Goal: Task Accomplishment & Management: Complete application form

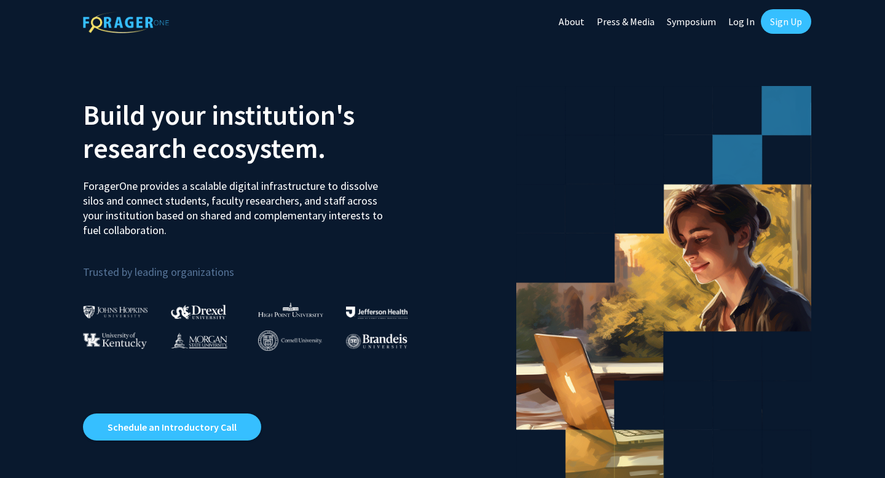
click at [770, 23] on link "Sign Up" at bounding box center [786, 21] width 50 height 25
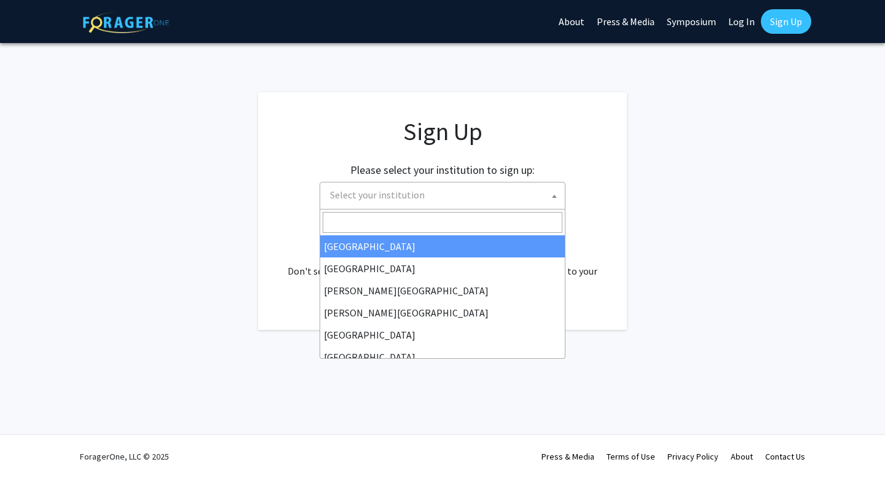
click at [339, 205] on span "Select your institution" at bounding box center [445, 194] width 240 height 25
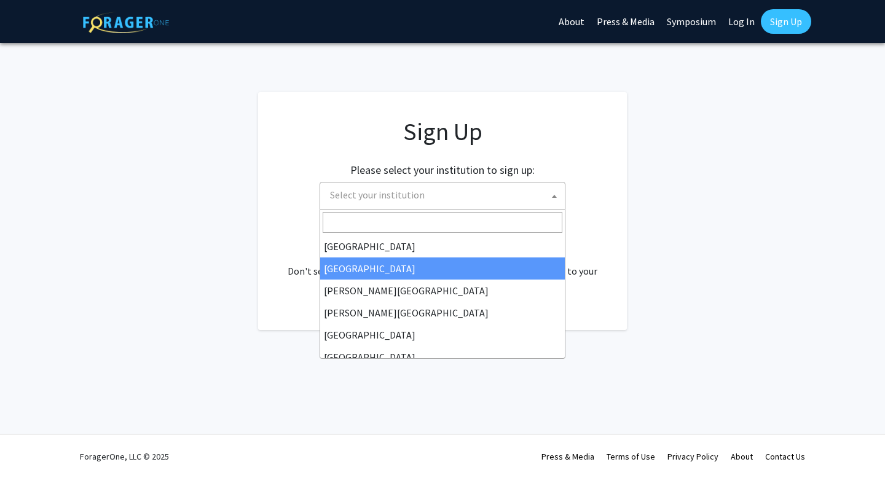
select select "10"
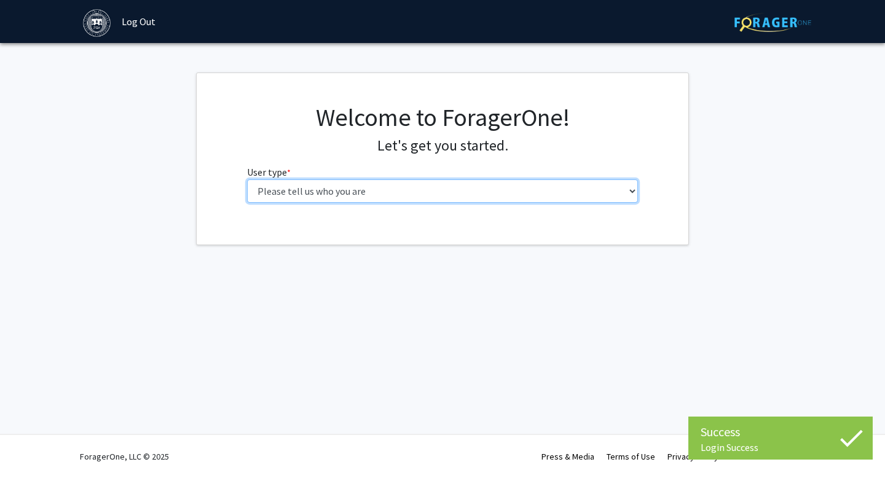
click at [307, 192] on select "Please tell us who you are Undergraduate Student Master's Student Doctoral Cand…" at bounding box center [442, 190] width 391 height 23
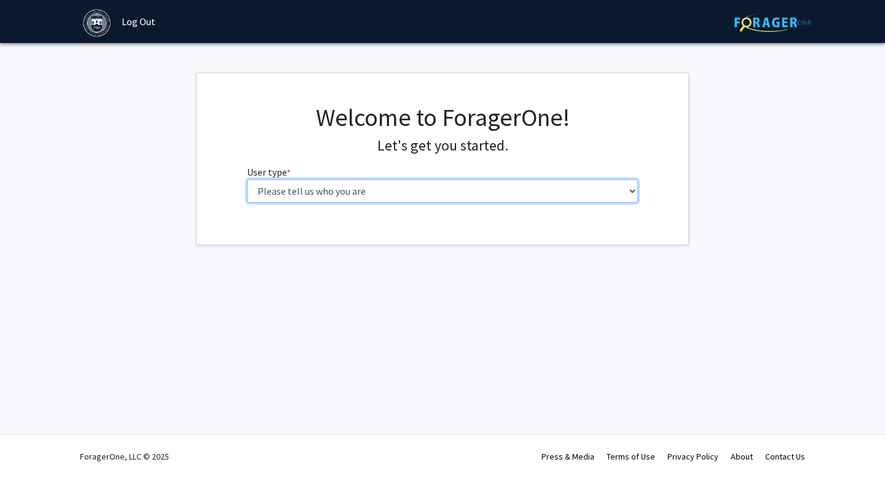
select select "1: undergrad"
click at [247, 179] on select "Please tell us who you are Undergraduate Student Master's Student Doctoral Cand…" at bounding box center [442, 190] width 391 height 23
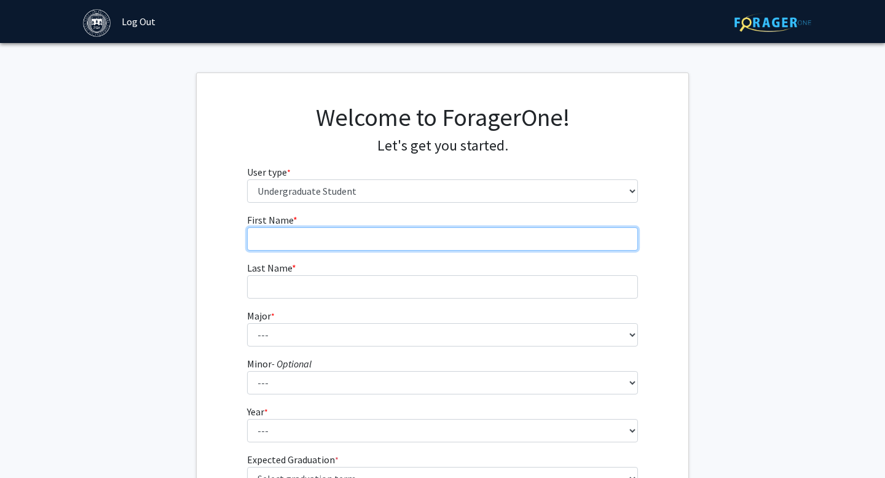
click at [362, 238] on input "First Name * required" at bounding box center [442, 238] width 391 height 23
type input "[PERSON_NAME]"
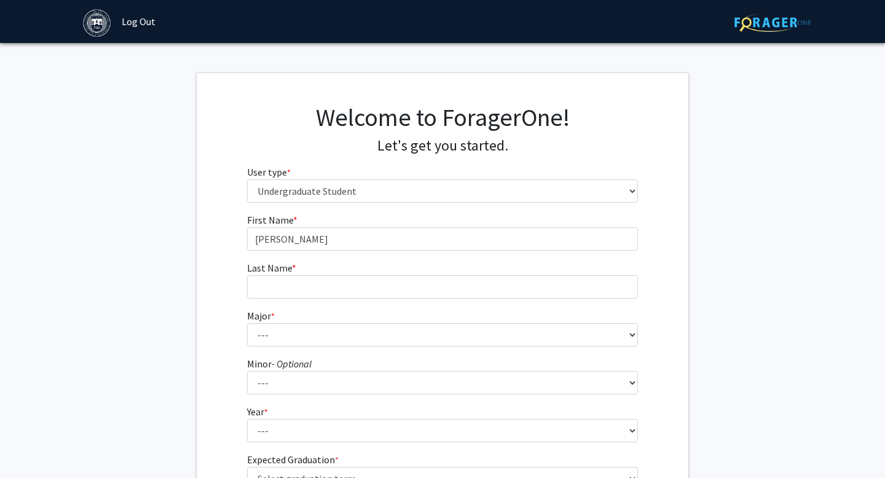
click at [322, 299] on form "First Name * required [PERSON_NAME] Last Name * required Major * required --- A…" at bounding box center [442, 361] width 391 height 296
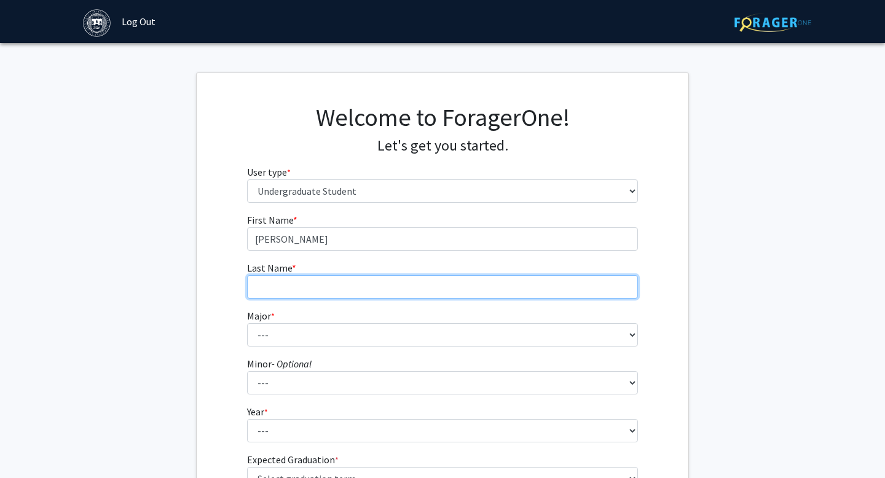
click at [303, 289] on input "Last Name * required" at bounding box center [442, 286] width 391 height 23
type input "[PERSON_NAME]"
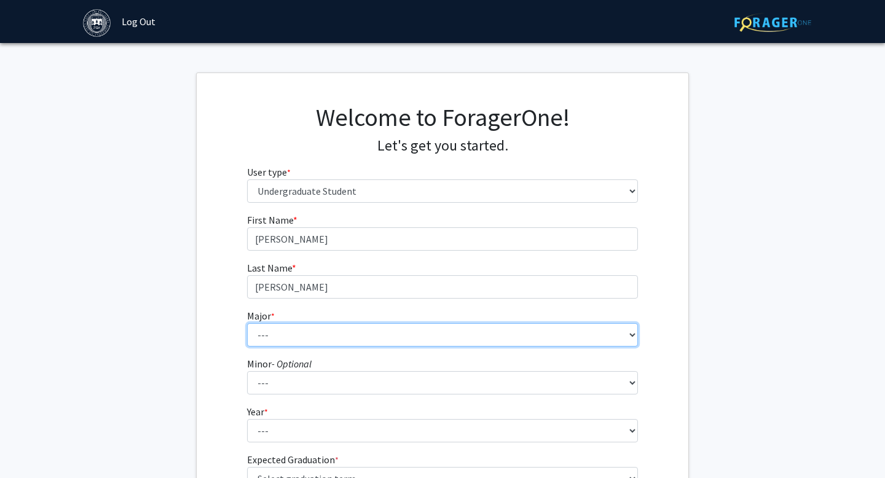
click at [300, 327] on select "--- African and African American Studies American Studies Anthropology Applied …" at bounding box center [442, 334] width 391 height 23
select select "8: 574"
click at [247, 323] on select "--- African and African American Studies American Studies Anthropology Applied …" at bounding box center [442, 334] width 391 height 23
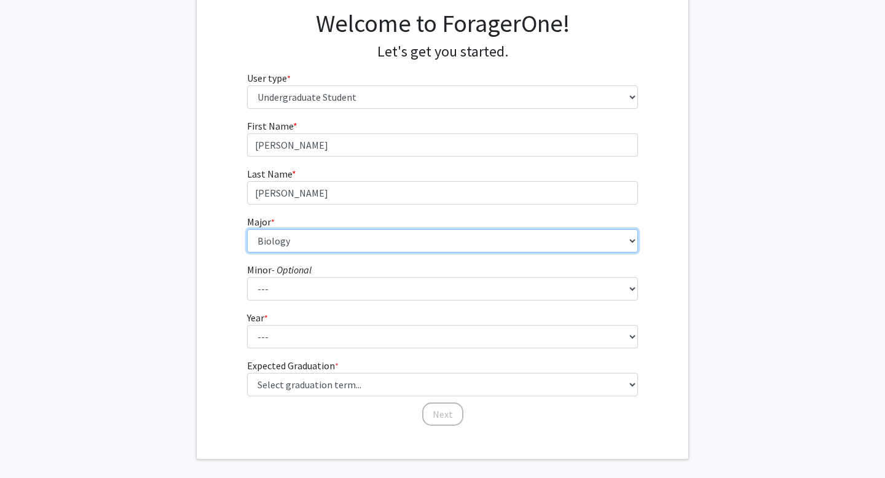
scroll to position [102, 0]
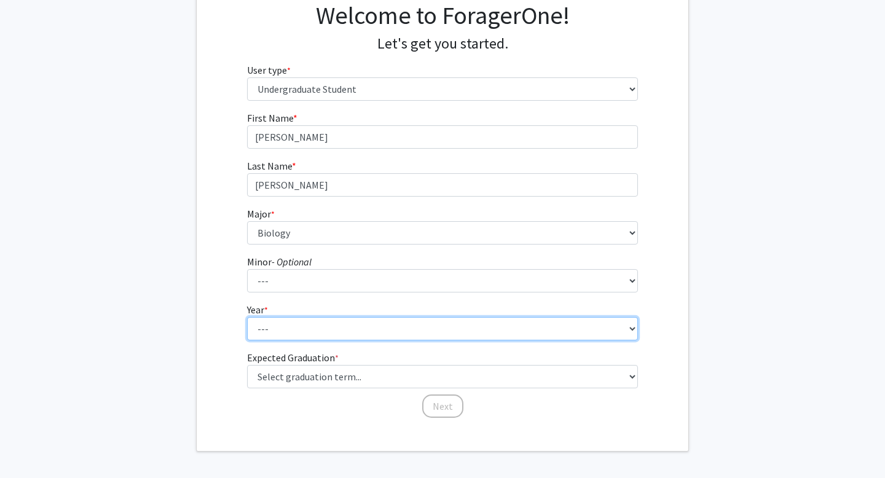
click at [293, 329] on select "--- First-year Sophomore Junior Senior Postbaccalaureate Certificate" at bounding box center [442, 328] width 391 height 23
select select "1: first-year"
click at [247, 317] on select "--- First-year Sophomore Junior Senior Postbaccalaureate Certificate" at bounding box center [442, 328] width 391 height 23
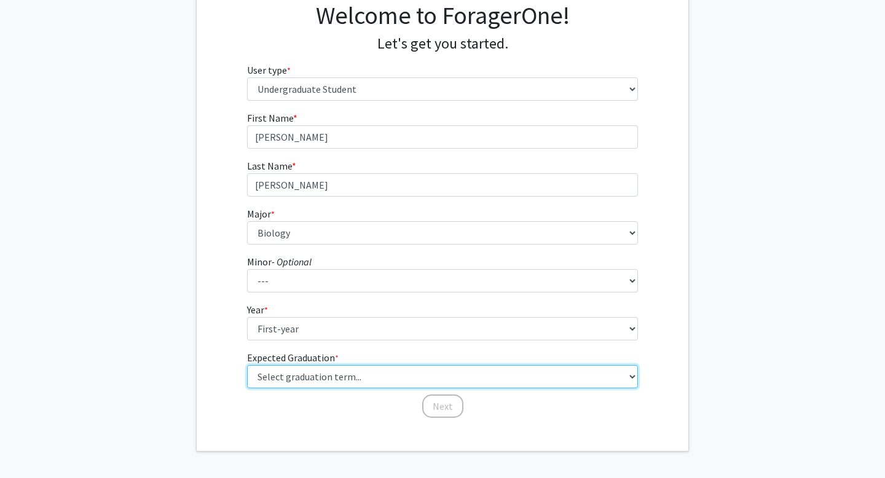
click at [268, 370] on select "Select graduation term... Spring 2025 Summer 2025 Fall 2025 Winter 2025 Spring …" at bounding box center [442, 376] width 391 height 23
select select "18: summer_2029"
click at [247, 365] on select "Select graduation term... Spring 2025 Summer 2025 Fall 2025 Winter 2025 Spring …" at bounding box center [442, 376] width 391 height 23
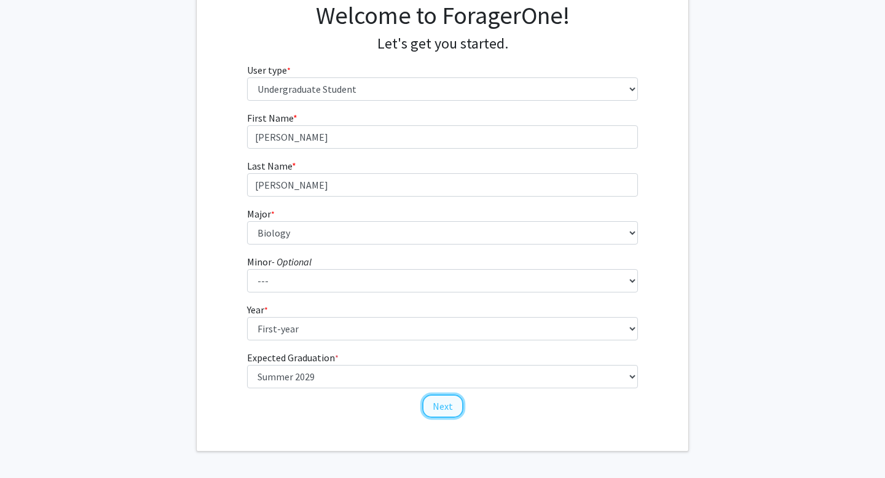
click at [444, 402] on button "Next" at bounding box center [442, 405] width 41 height 23
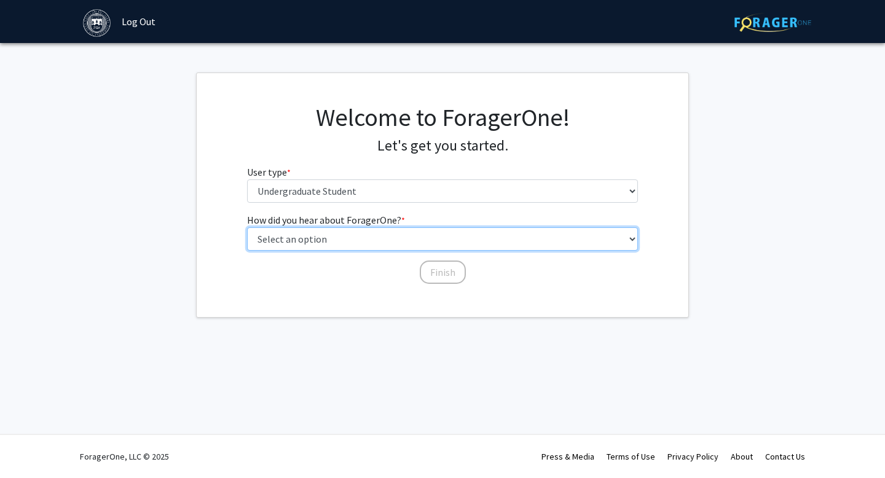
click at [338, 234] on select "Select an option Peer/student recommendation Faculty/staff recommendation Unive…" at bounding box center [442, 238] width 391 height 23
select select "2: faculty_recommendation"
click at [247, 227] on select "Select an option Peer/student recommendation Faculty/staff recommendation Unive…" at bounding box center [442, 238] width 391 height 23
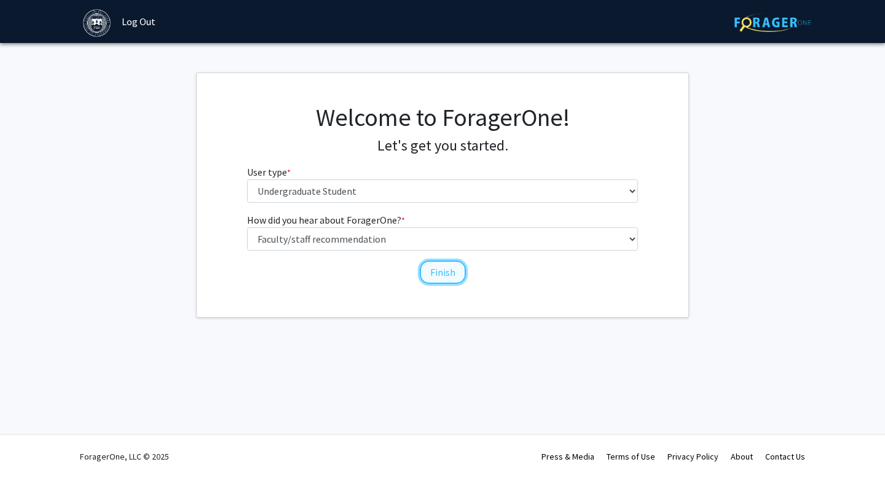
click at [442, 278] on button "Finish" at bounding box center [443, 271] width 46 height 23
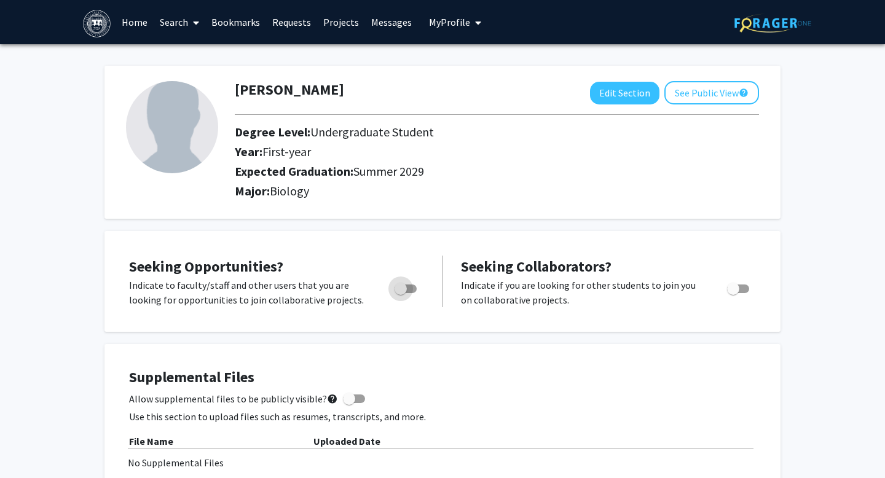
click at [409, 285] on span "Toggle" at bounding box center [405, 288] width 22 height 9
click at [401, 293] on input "Are you actively seeking opportunities?" at bounding box center [400, 293] width 1 height 1
checkbox input "true"
click at [155, 115] on img at bounding box center [172, 127] width 92 height 92
